Goal: Transaction & Acquisition: Purchase product/service

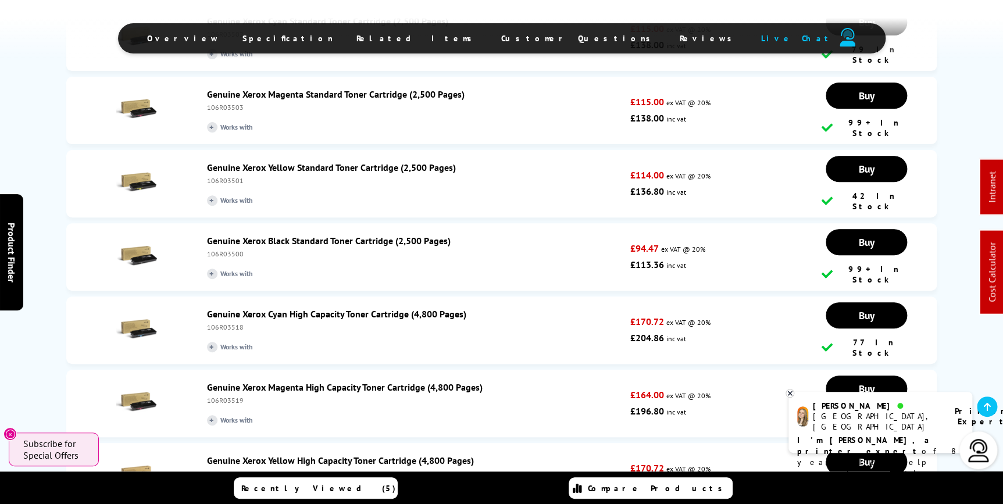
scroll to position [2379, 0]
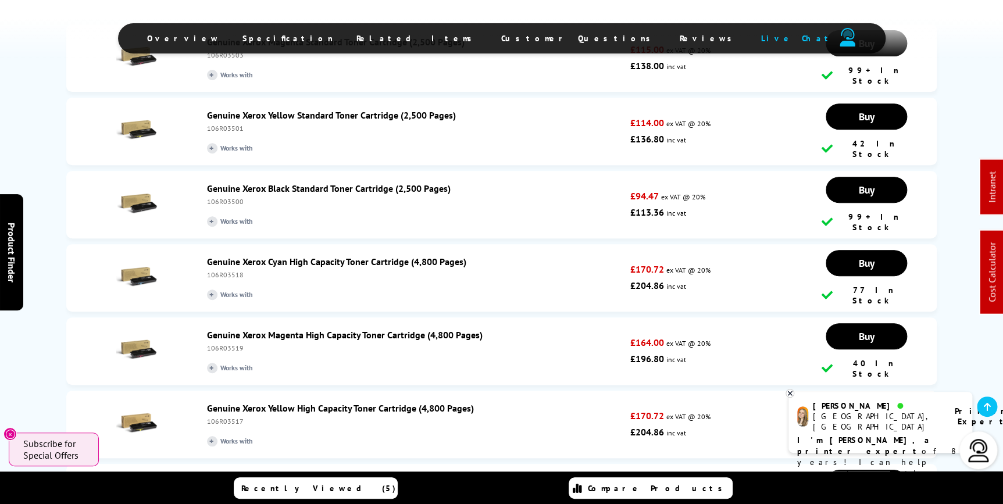
click at [218, 490] on div "106R03516" at bounding box center [416, 494] width 418 height 9
click at [219, 490] on div "106R03516" at bounding box center [416, 494] width 418 height 9
copy div "106R03516"
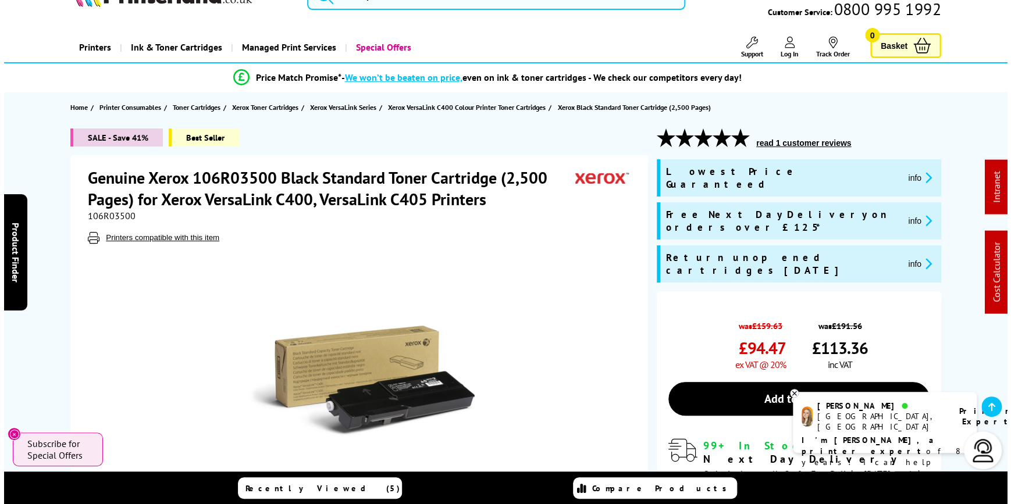
scroll to position [0, 0]
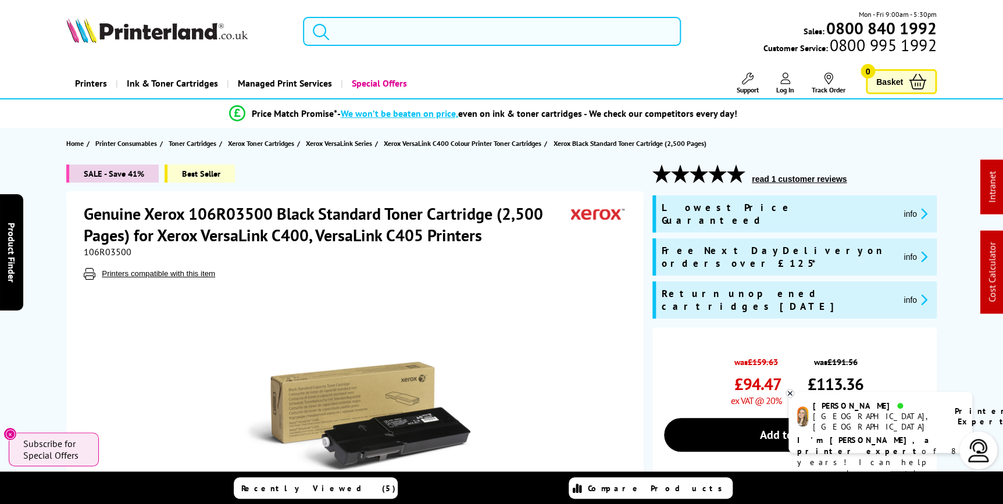
click at [447, 29] on input "search" at bounding box center [492, 31] width 378 height 29
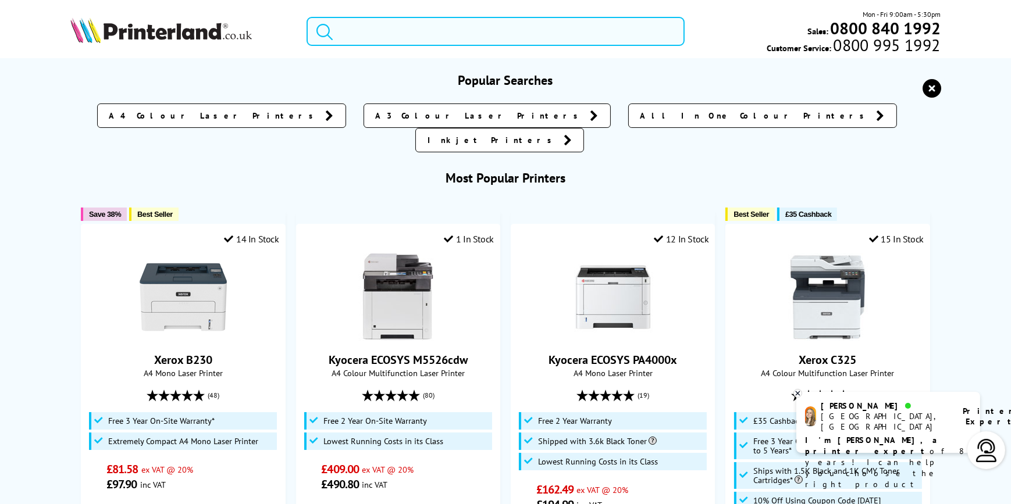
paste input "714N9B"
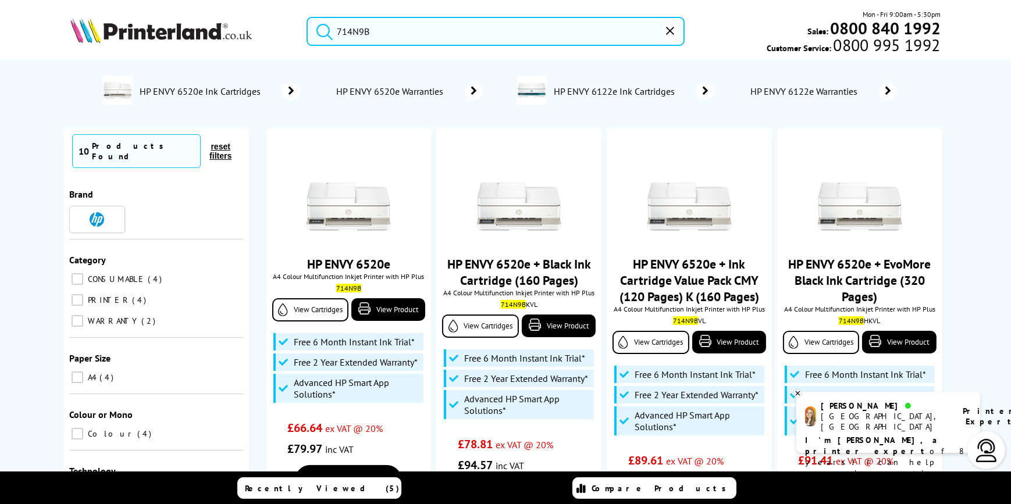
drag, startPoint x: 406, startPoint y: 33, endPoint x: 258, endPoint y: 38, distance: 147.9
click at [258, 38] on div "714N9B Mon - Fri 9:00am - 5:30pm Sales: 0800 840 1992 Customer Service: 0800 99…" at bounding box center [505, 34] width 931 height 51
paste input "DCPL8410CDWZU1"
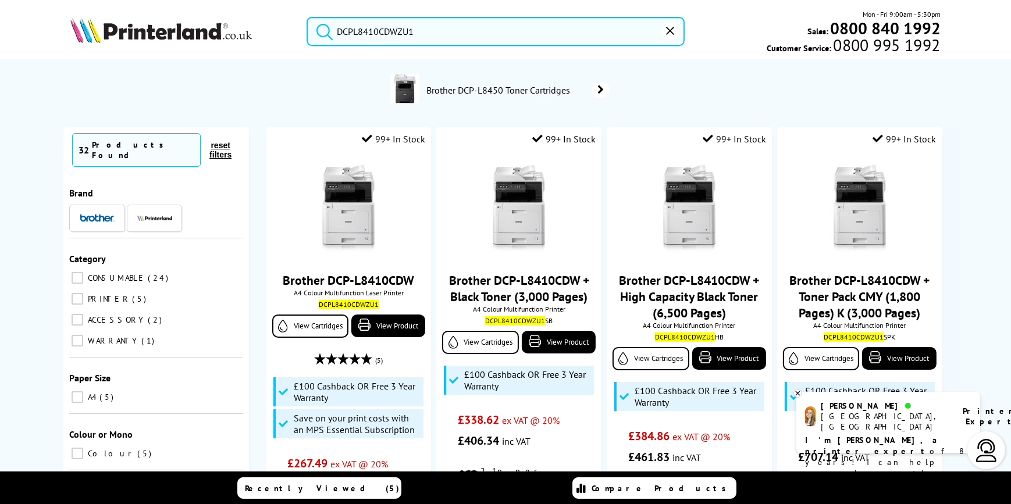
scroll to position [105, 0]
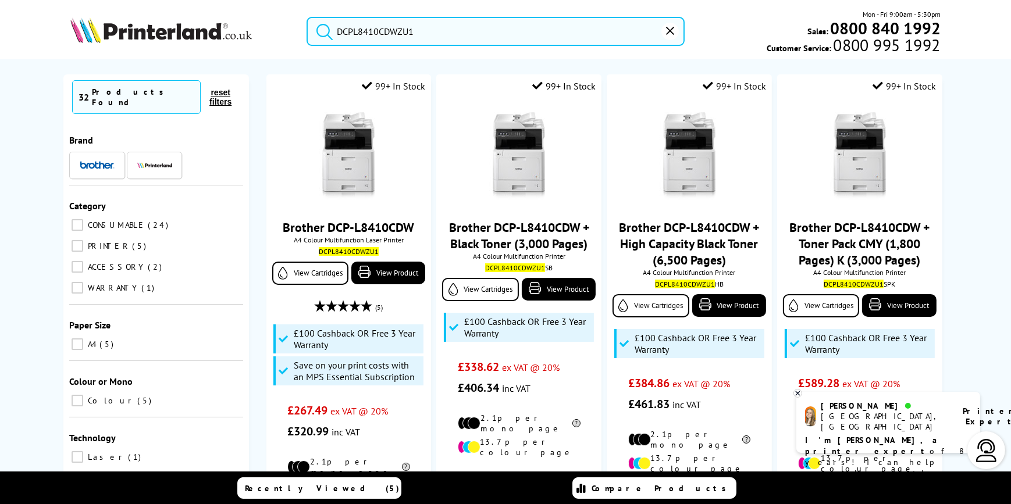
type input "DCPL8410CDWZU1"
click at [215, 31] on img at bounding box center [160, 30] width 181 height 26
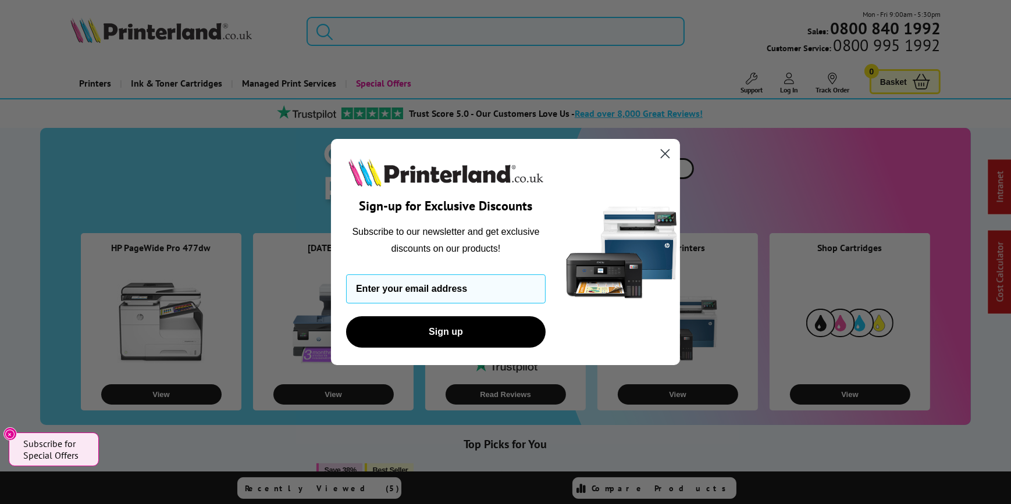
click at [664, 155] on icon "Close dialog" at bounding box center [665, 154] width 8 height 8
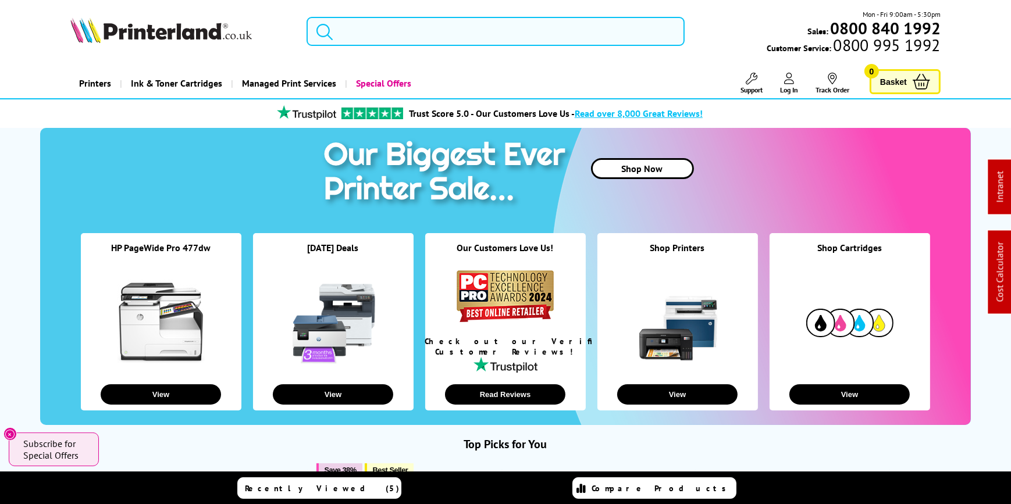
drag, startPoint x: 431, startPoint y: 34, endPoint x: 342, endPoint y: 43, distance: 89.4
click at [346, 43] on input "search" at bounding box center [496, 31] width 378 height 29
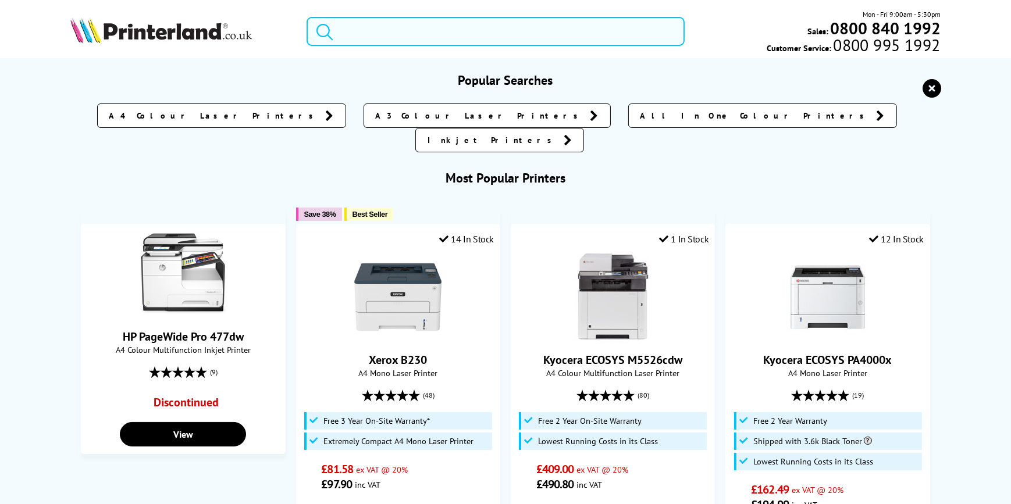
paste input "006R04685"
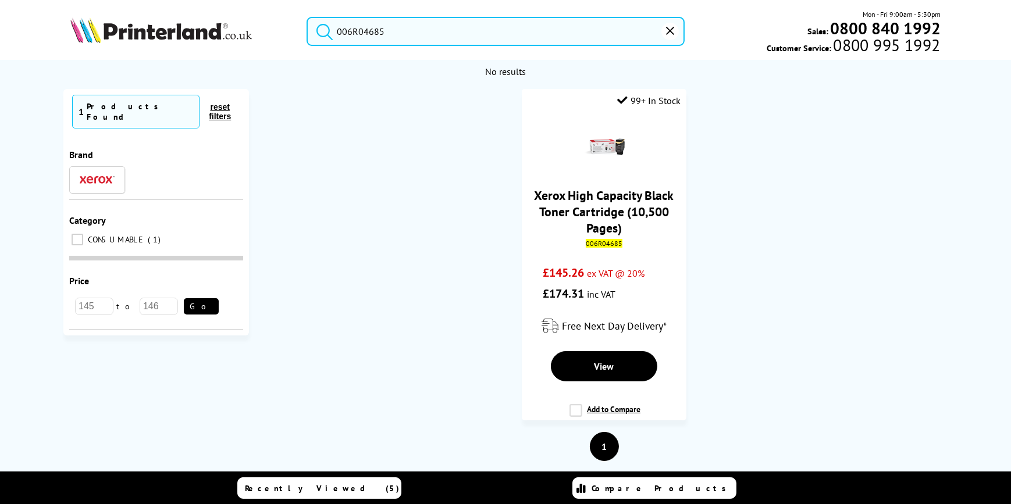
type input "006R04685"
click at [361, 33] on input "006R04685" at bounding box center [496, 31] width 378 height 29
click at [307, 17] on button "submit" at bounding box center [321, 30] width 29 height 26
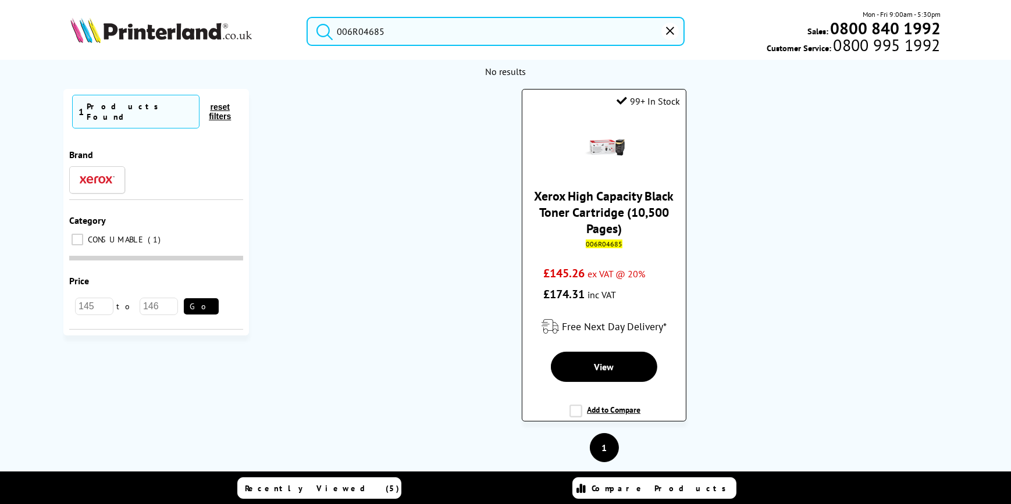
click at [579, 194] on link "Xerox High Capacity Black Toner Cartridge (10,500 Pages)" at bounding box center [605, 212] width 140 height 49
